Goal: Transaction & Acquisition: Book appointment/travel/reservation

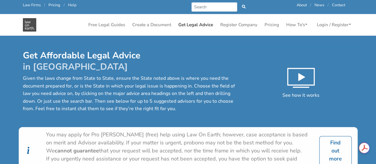
click at [189, 25] on link "Get Legal Advice" at bounding box center [196, 25] width 40 height 12
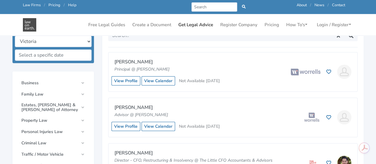
scroll to position [168, 0]
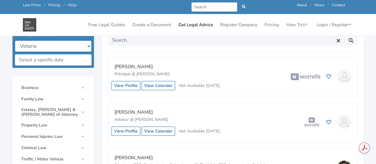
click at [88, 45] on select "New South Wales Queensland South Australia Tasmania Victoria Western Australia …" at bounding box center [53, 45] width 77 height 11
select select "all"
click at [15, 40] on select "New South Wales Queensland South Australia Tasmania Victoria Western Australia …" at bounding box center [53, 45] width 77 height 11
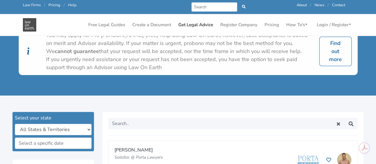
scroll to position [140, 0]
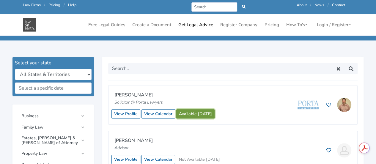
click at [195, 112] on link "Available [DATE]" at bounding box center [195, 113] width 38 height 9
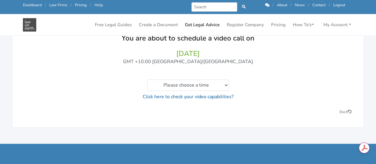
scroll to position [79, 0]
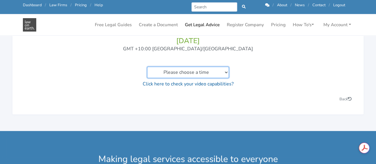
click at [227, 72] on select "Please choose a time 11:00am to 11:20am 11:20am to 11:40am 11:40am to 12:00pm 1…" at bounding box center [188, 72] width 82 height 11
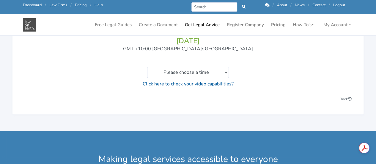
click at [124, 92] on div "You are about to schedule a video call on 01/10/2025 GMT +10:00 Australia/Brisb…" at bounding box center [188, 61] width 340 height 93
click at [350, 96] on div "Back" at bounding box center [272, 98] width 168 height 7
click at [347, 98] on link "Back" at bounding box center [346, 98] width 12 height 5
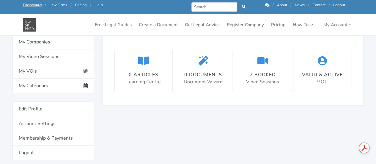
scroll to position [117, 0]
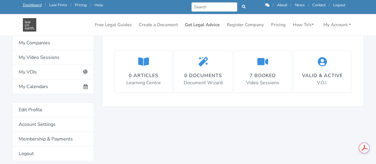
click at [199, 30] on link "Get Legal Advice" at bounding box center [203, 25] width 40 height 12
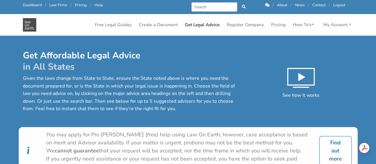
click at [173, 91] on p "Given the laws change from State to State, ensure the State noted above is wher…" at bounding box center [132, 94] width 218 height 38
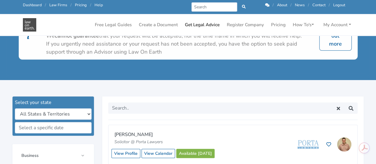
scroll to position [107, 0]
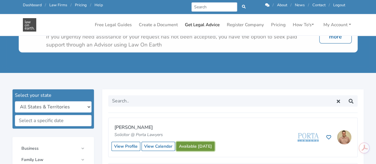
click at [186, 146] on link "Available today" at bounding box center [195, 146] width 38 height 9
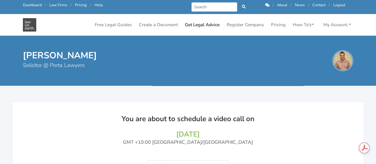
drag, startPoint x: 376, startPoint y: 47, endPoint x: 379, endPoint y: 72, distance: 25.5
click at [376, 72] on html "Call us: 1300 66 46 88 Dashboard / Law Firms / Pricing / Help Prev Next / About…" at bounding box center [188, 82] width 376 height 164
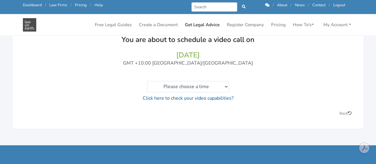
scroll to position [65, 0]
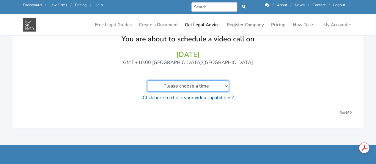
click at [223, 85] on select "Please choose a time 11:00am to 11:20am 11:20am to 11:40am 11:40am to 12:00pm 1…" at bounding box center [188, 85] width 82 height 11
select select "https://lawonearth.com.au/advisors/schedule-video/general/bailey-eustace?date=2…"
click at [147, 80] on select "Please choose a time 11:00am to 11:20am 11:20am to 11:40am 11:40am to 12:00pm 1…" at bounding box center [188, 85] width 82 height 11
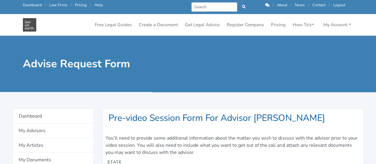
click at [219, 136] on div "You’ll need to provide some additional information about the matter you wish to…" at bounding box center [233, 145] width 260 height 26
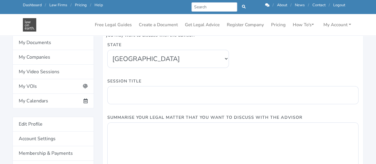
scroll to position [107, 0]
